Goal: Book appointment/travel/reservation

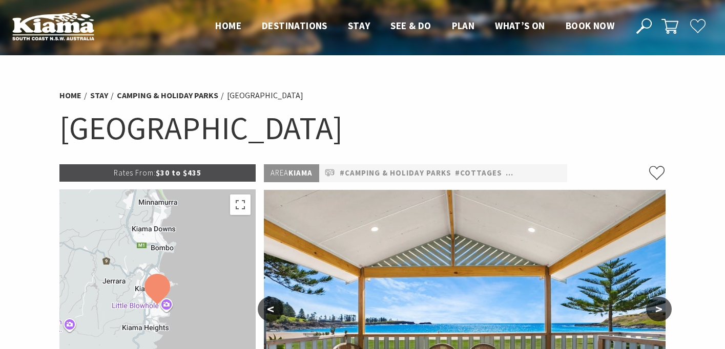
select select "3"
select select "2"
click at [241, 28] on ul "Home Destinations Towns & Villages Kiama Gerringong Gerroa Jamberoo Minnamurra …" at bounding box center [414, 25] width 419 height 15
click at [232, 28] on span "Home" at bounding box center [228, 25] width 26 height 12
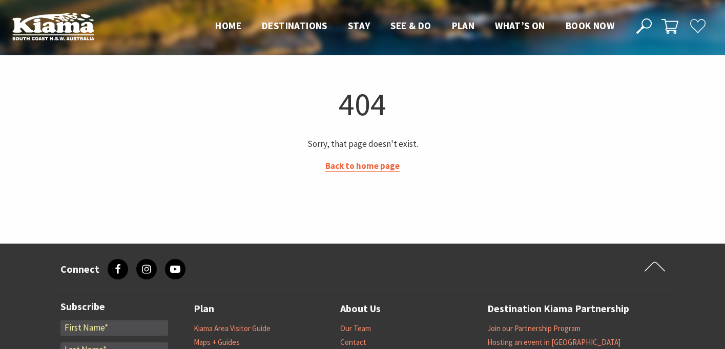
click at [343, 165] on link "Back to home page" at bounding box center [362, 166] width 74 height 12
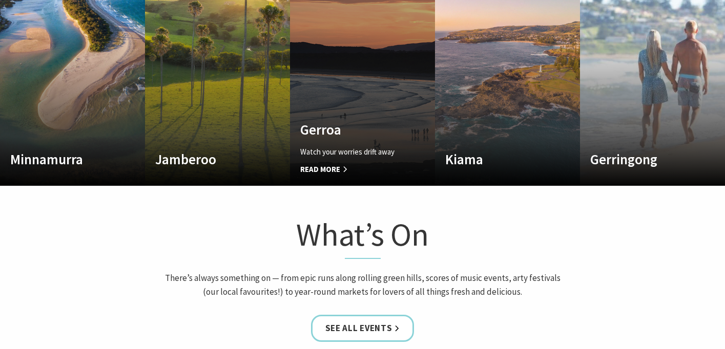
scroll to position [595, 0]
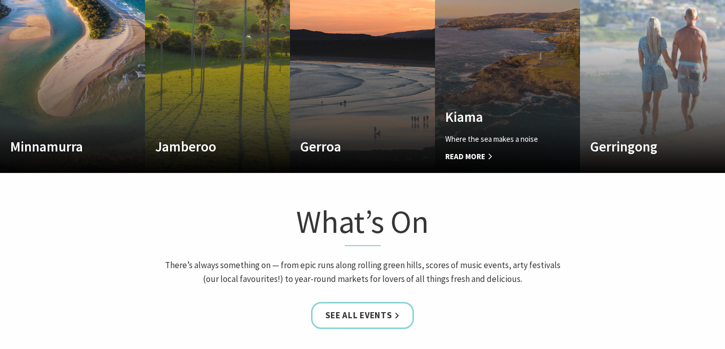
click at [476, 136] on p "Where the sea makes a noise" at bounding box center [496, 139] width 103 height 12
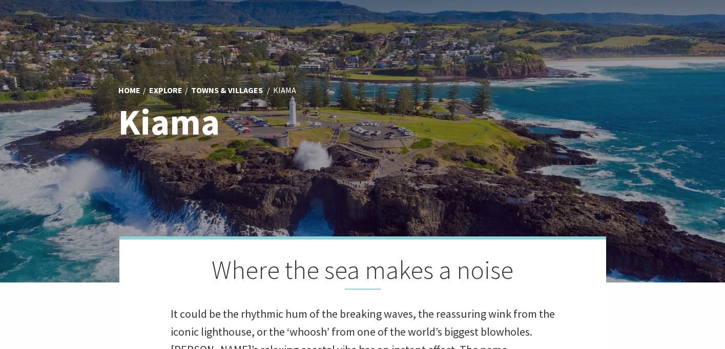
scroll to position [64, 0]
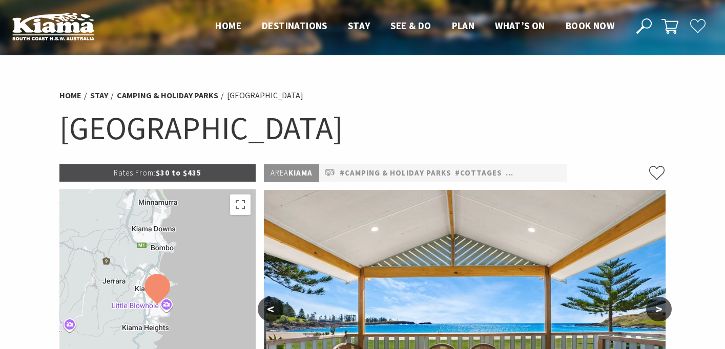
select select "3"
select select "2"
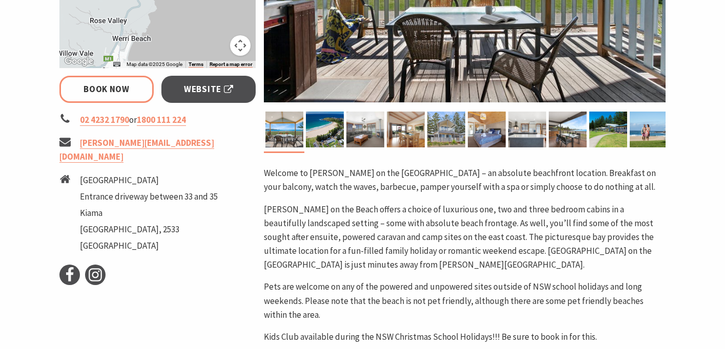
scroll to position [353, 0]
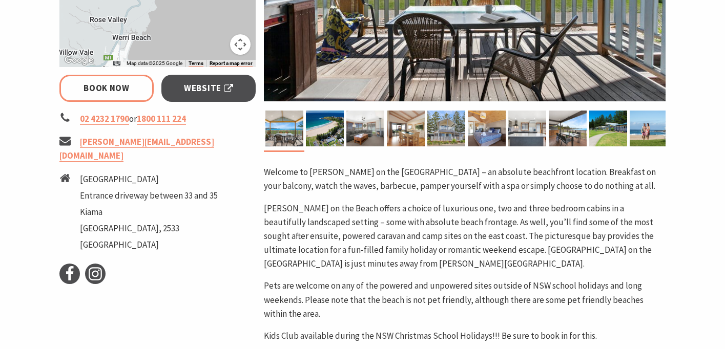
select select "3"
